Goal: Information Seeking & Learning: Learn about a topic

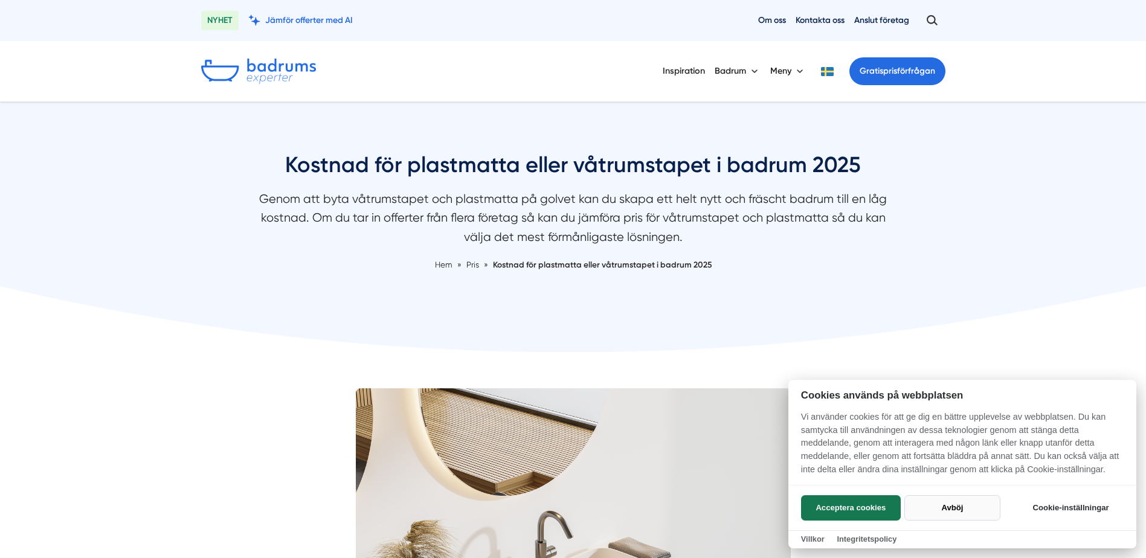
click at [965, 505] on button "Avböj" at bounding box center [953, 507] width 96 height 25
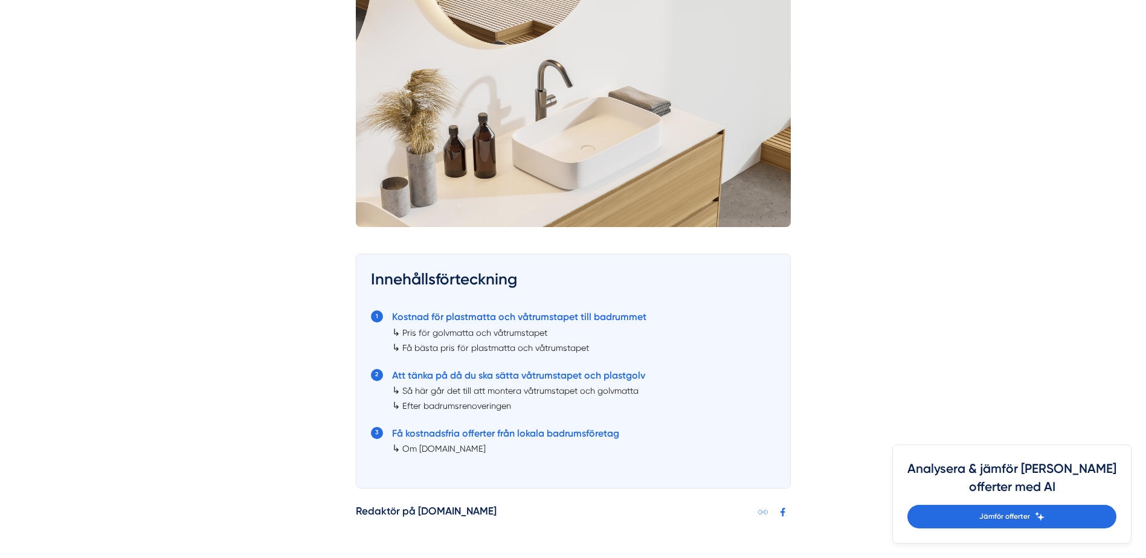
scroll to position [483, 0]
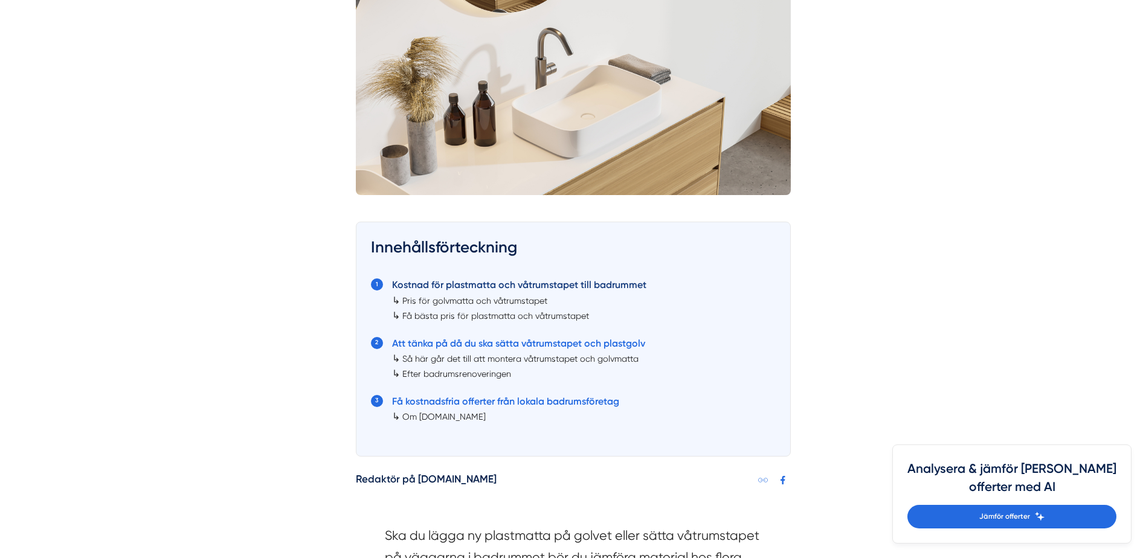
click at [487, 281] on link "Kostnad för plastmatta och våtrumstapet till badrummet" at bounding box center [519, 284] width 254 height 11
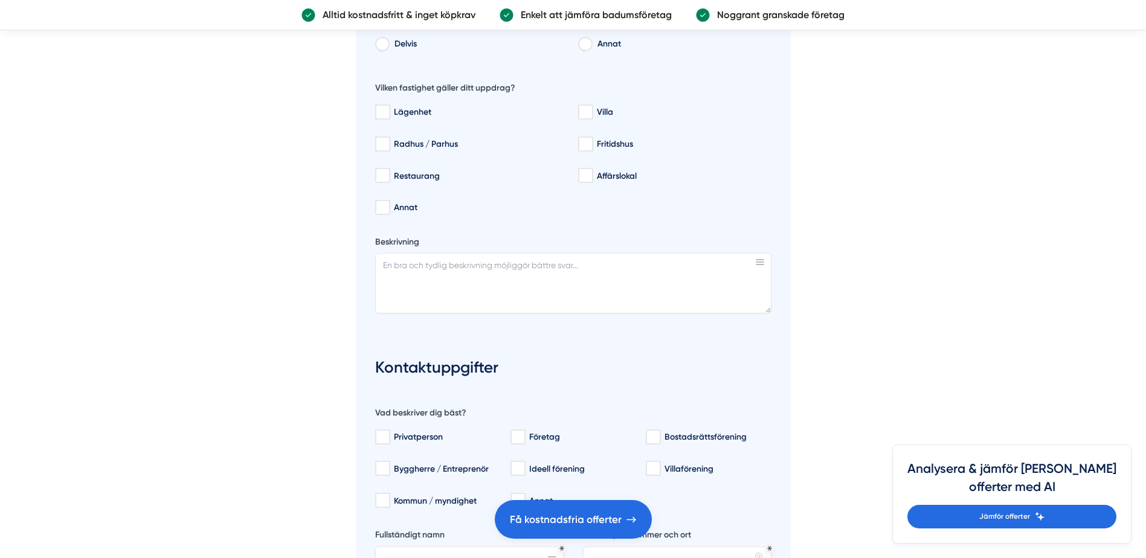
scroll to position [2208, 0]
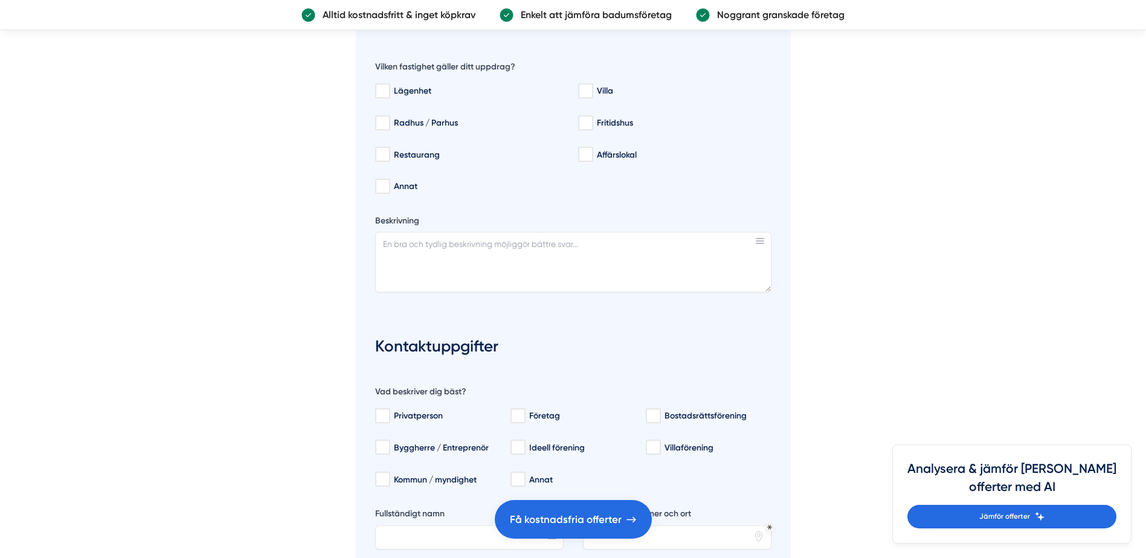
scroll to position [483, 0]
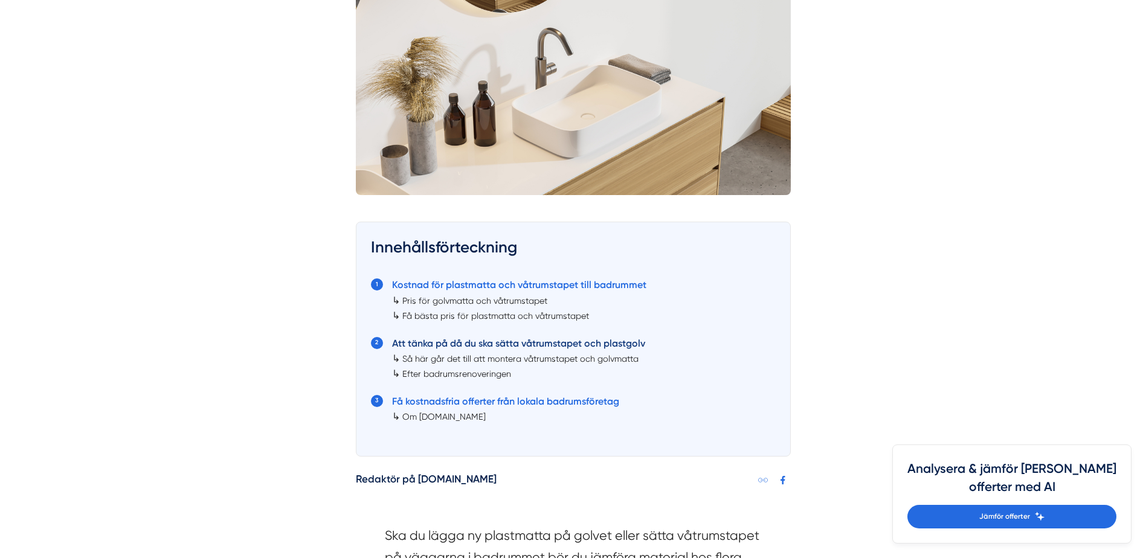
click at [478, 346] on link "Att tänka på då du ska sätta våtrumstapet och plastgolv" at bounding box center [518, 343] width 253 height 11
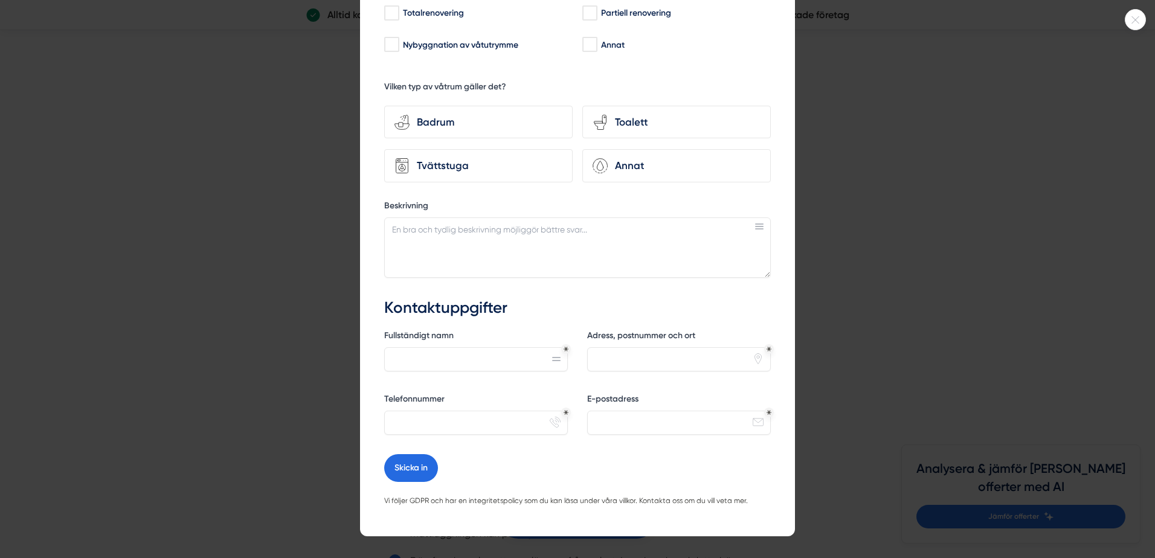
scroll to position [164, 0]
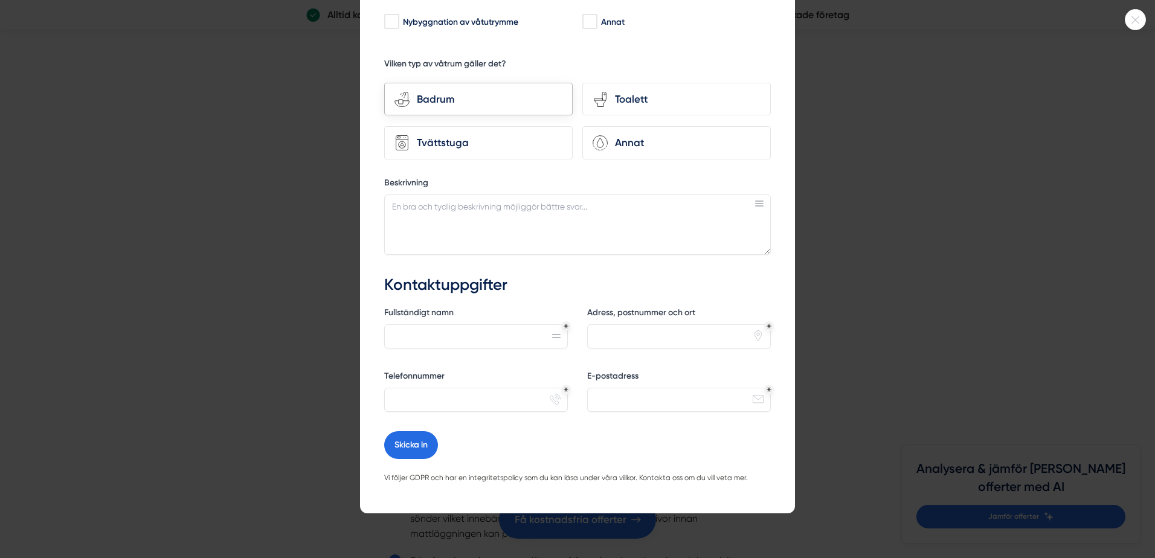
click at [455, 92] on div "Badrum" at bounding box center [486, 99] width 153 height 16
click at [0, 0] on input "bathroom-tub-towel Badrum" at bounding box center [0, 0] width 0 height 0
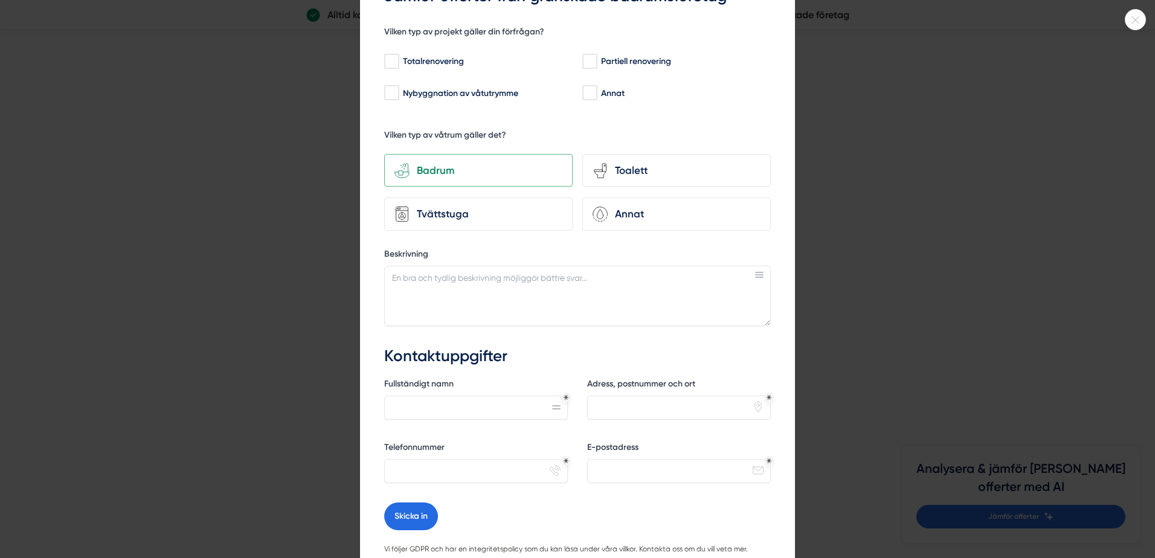
scroll to position [0, 0]
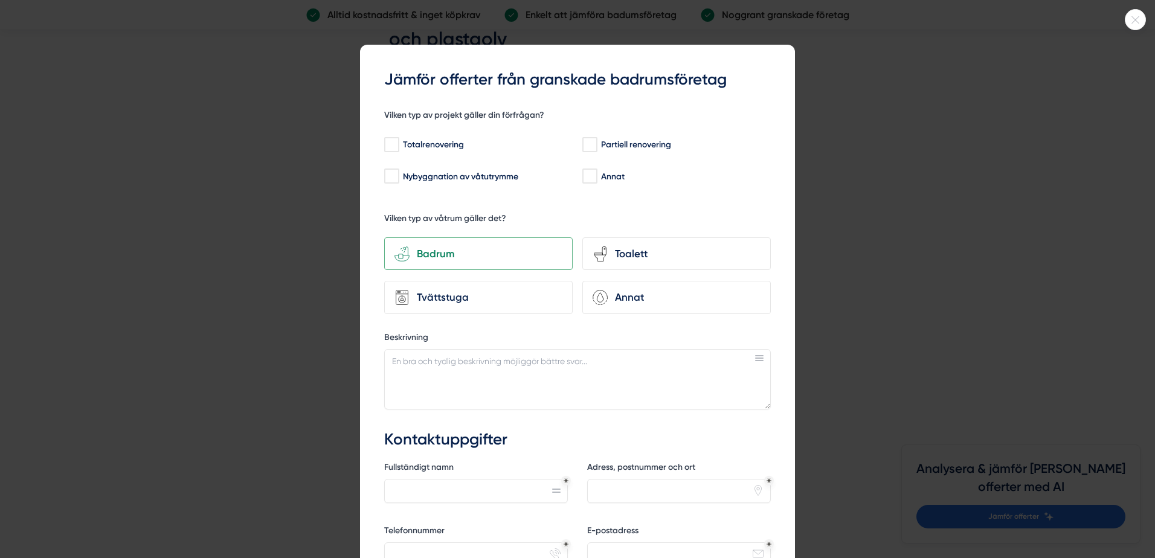
scroll to position [483, 0]
